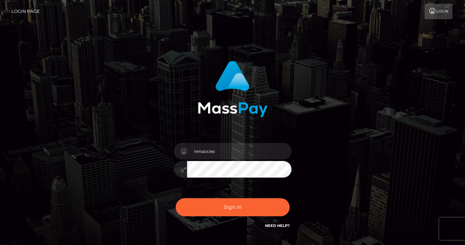
click at [241, 147] on input "renaoceo" at bounding box center [239, 151] width 104 height 17
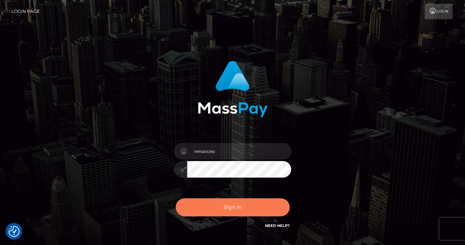
drag, startPoint x: 234, startPoint y: 207, endPoint x: 237, endPoint y: 196, distance: 11.1
click at [234, 207] on button "Sign in" at bounding box center [233, 207] width 114 height 18
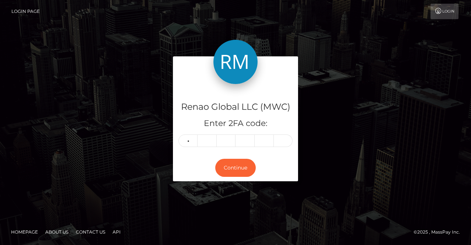
type input "1"
type input "6"
type input "8"
type input "5"
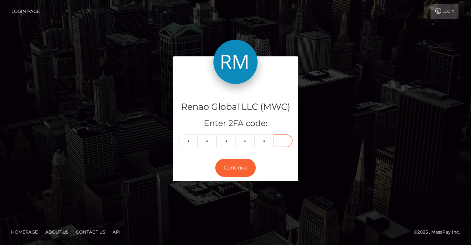
type input "9"
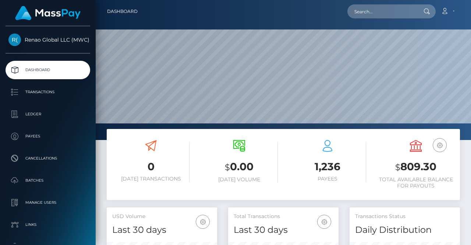
scroll to position [130, 110]
click at [453, 12] on link "Account" at bounding box center [448, 11] width 22 height 15
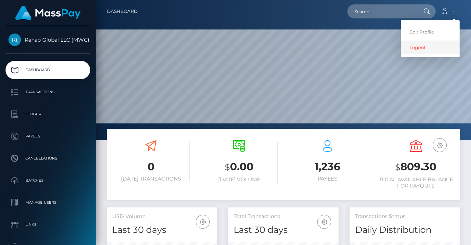
click at [423, 47] on link "Logout" at bounding box center [429, 47] width 59 height 14
